Goal: Task Accomplishment & Management: Manage account settings

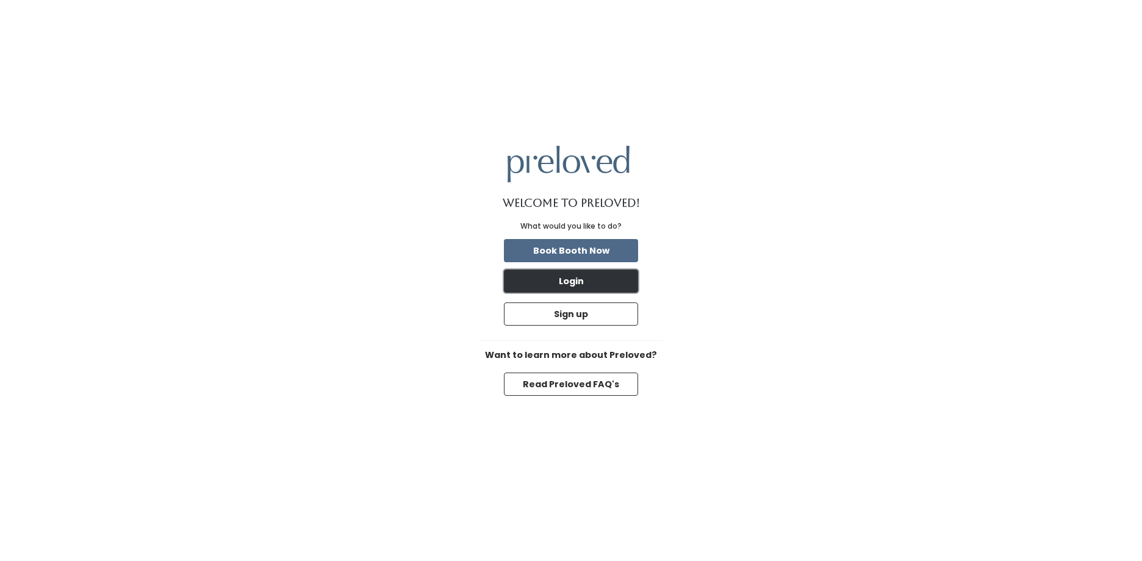
click at [575, 281] on button "Login" at bounding box center [571, 281] width 134 height 23
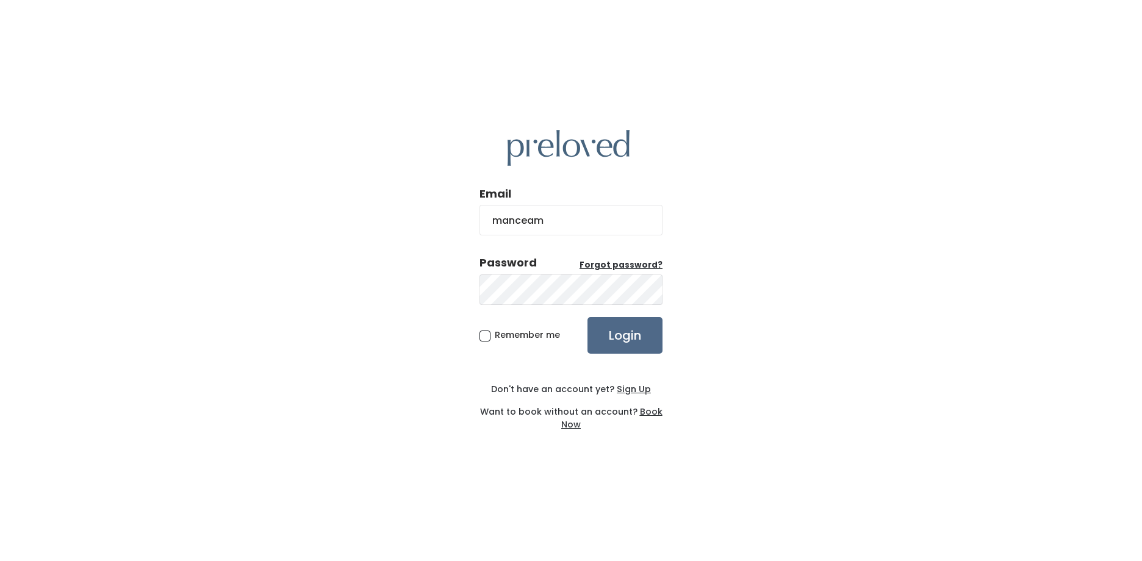
type input "[EMAIL_ADDRESS][DOMAIN_NAME]"
click at [588, 317] on input "Login" at bounding box center [625, 335] width 75 height 37
drag, startPoint x: 626, startPoint y: 221, endPoint x: 527, endPoint y: 217, distance: 99.6
click at [527, 217] on input "[EMAIL_ADDRESS][DOMAIN_NAME]" at bounding box center [571, 220] width 183 height 31
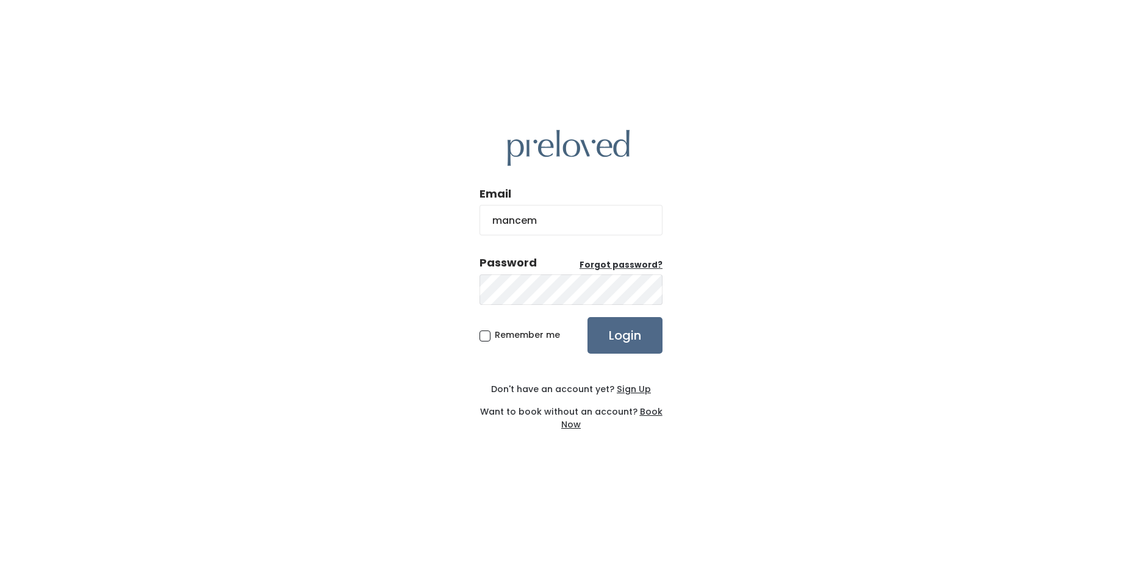
type input "mancem@slu.edu"
click at [588, 317] on input "Login" at bounding box center [625, 335] width 75 height 37
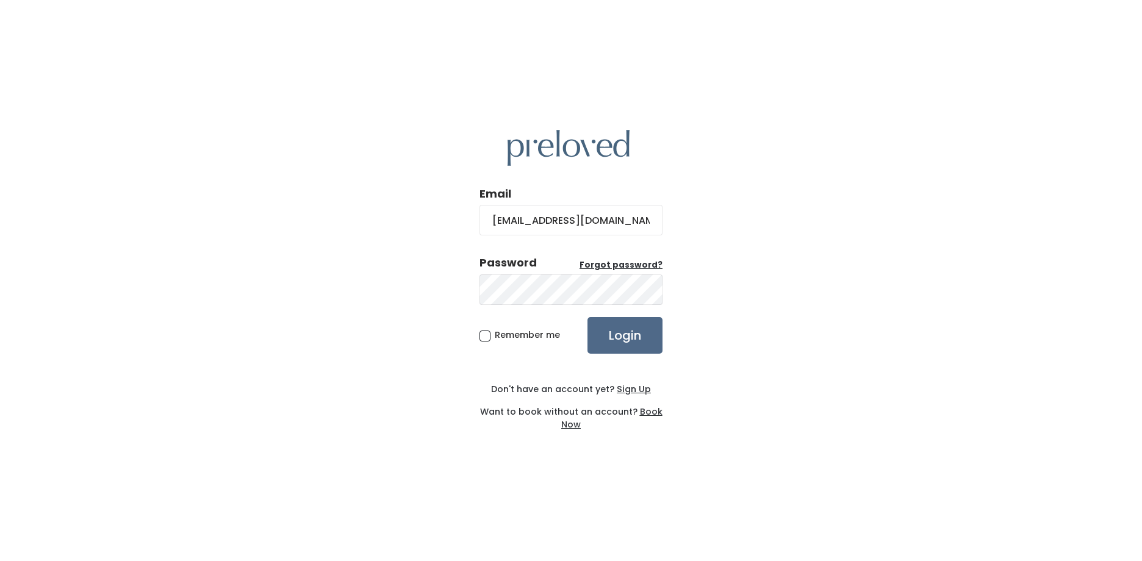
click at [342, 183] on div "Email mancem@slu.edu Password Forgot password? Remember me Login Don't have an …" at bounding box center [571, 280] width 1142 height 561
click at [588, 317] on input "Login" at bounding box center [625, 335] width 75 height 37
